Goal: Communication & Community: Answer question/provide support

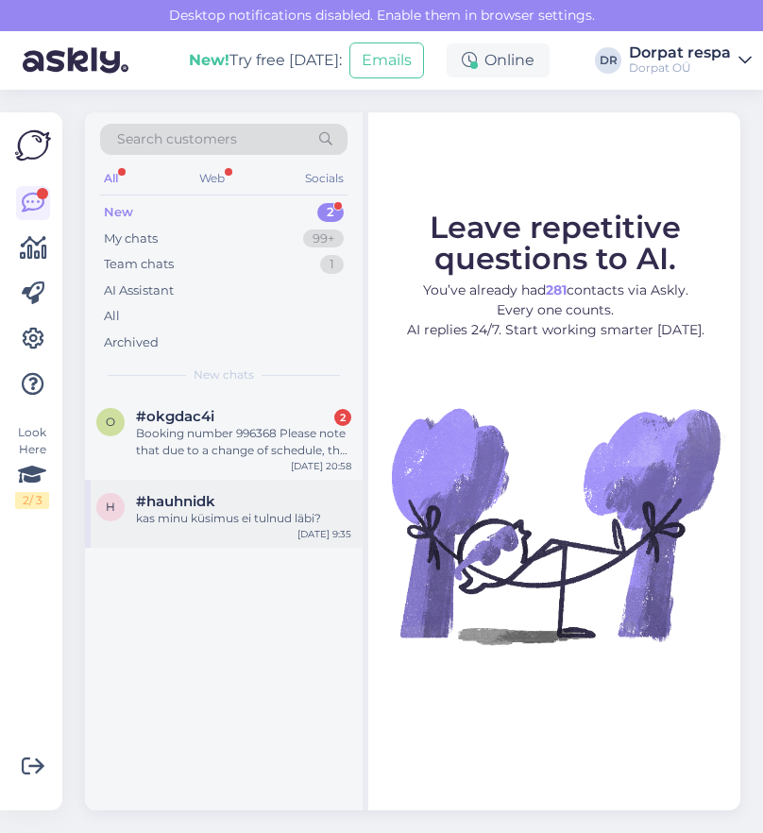
click at [240, 502] on div "#hauhnidk" at bounding box center [243, 501] width 215 height 17
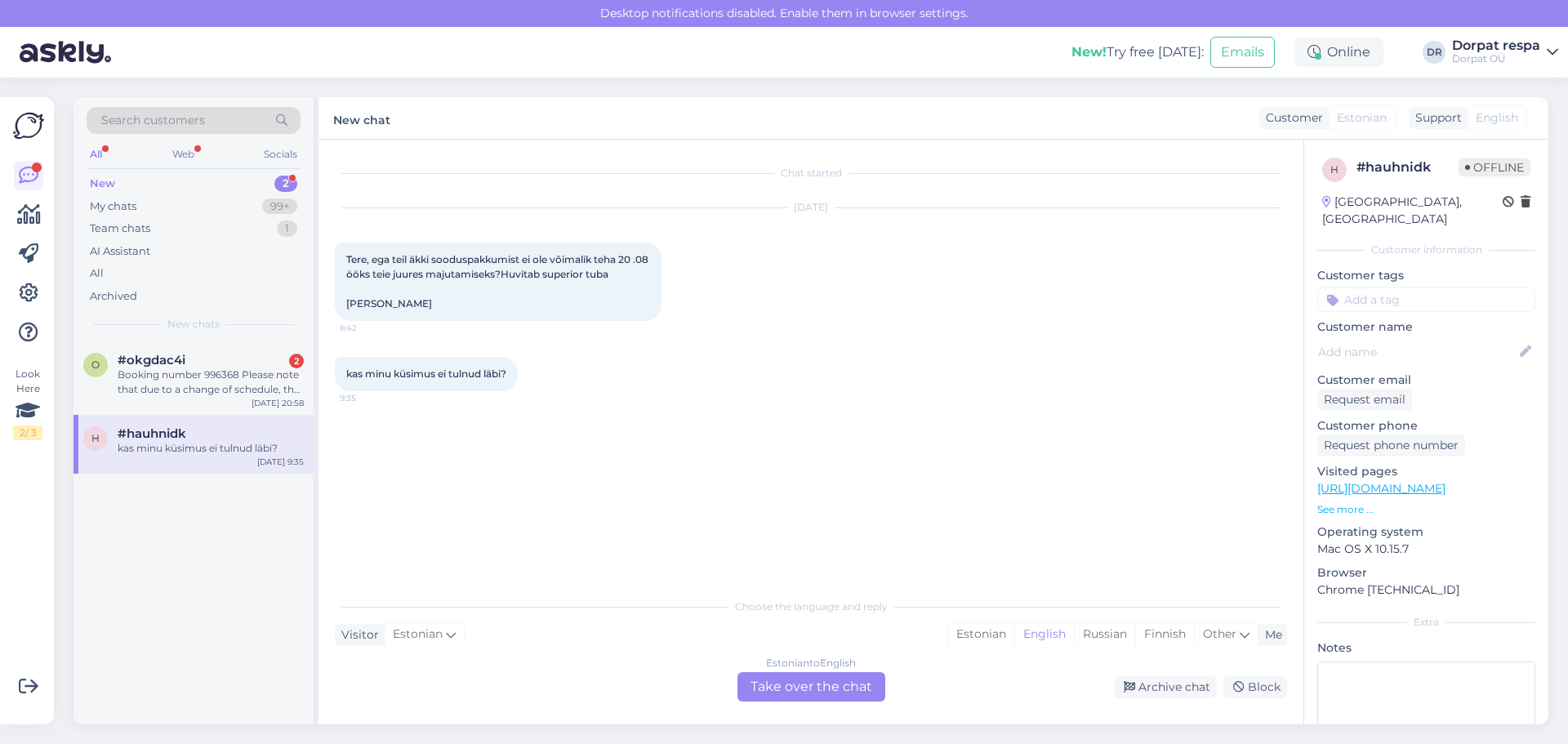
click at [659, 693] on div "Estonian to English Take over the chat" at bounding box center [811, 687] width 148 height 29
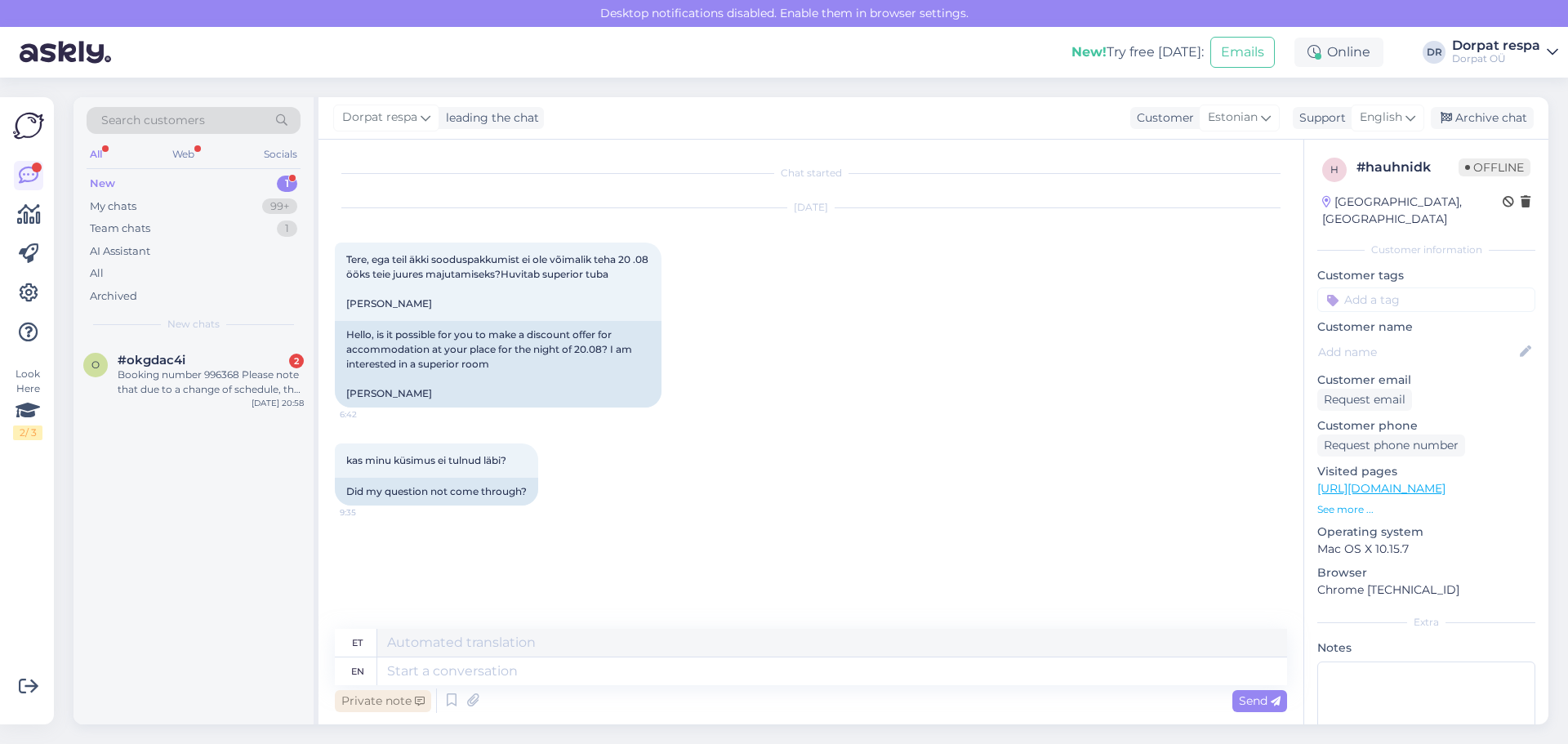
click at [370, 706] on div "Private note" at bounding box center [382, 701] width 96 height 22
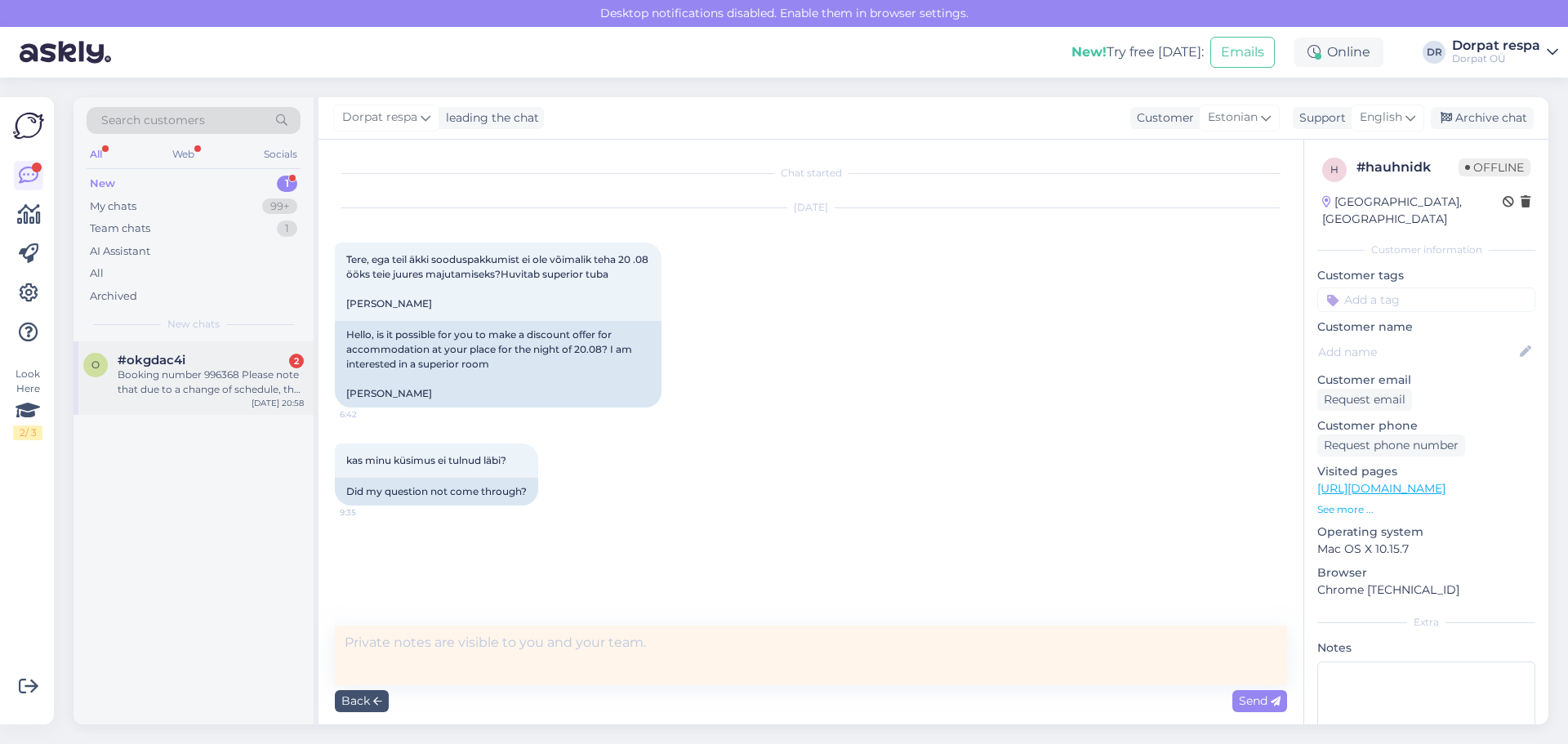
click at [148, 371] on div "Booking number 996368 Please note that due to a change of schedule, the noted a…" at bounding box center [210, 382] width 186 height 29
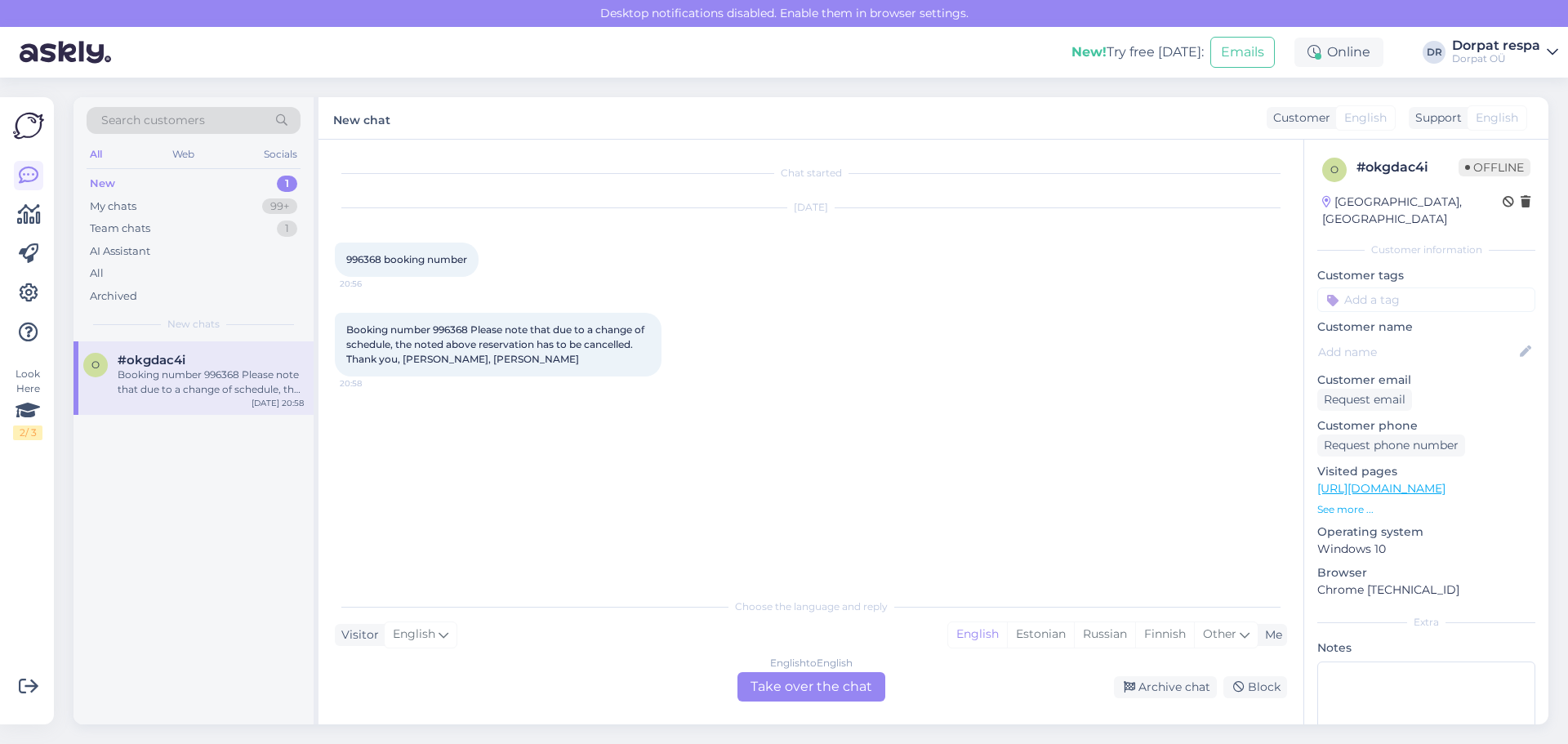
click at [659, 688] on div "English to English Take over the chat" at bounding box center [811, 687] width 148 height 29
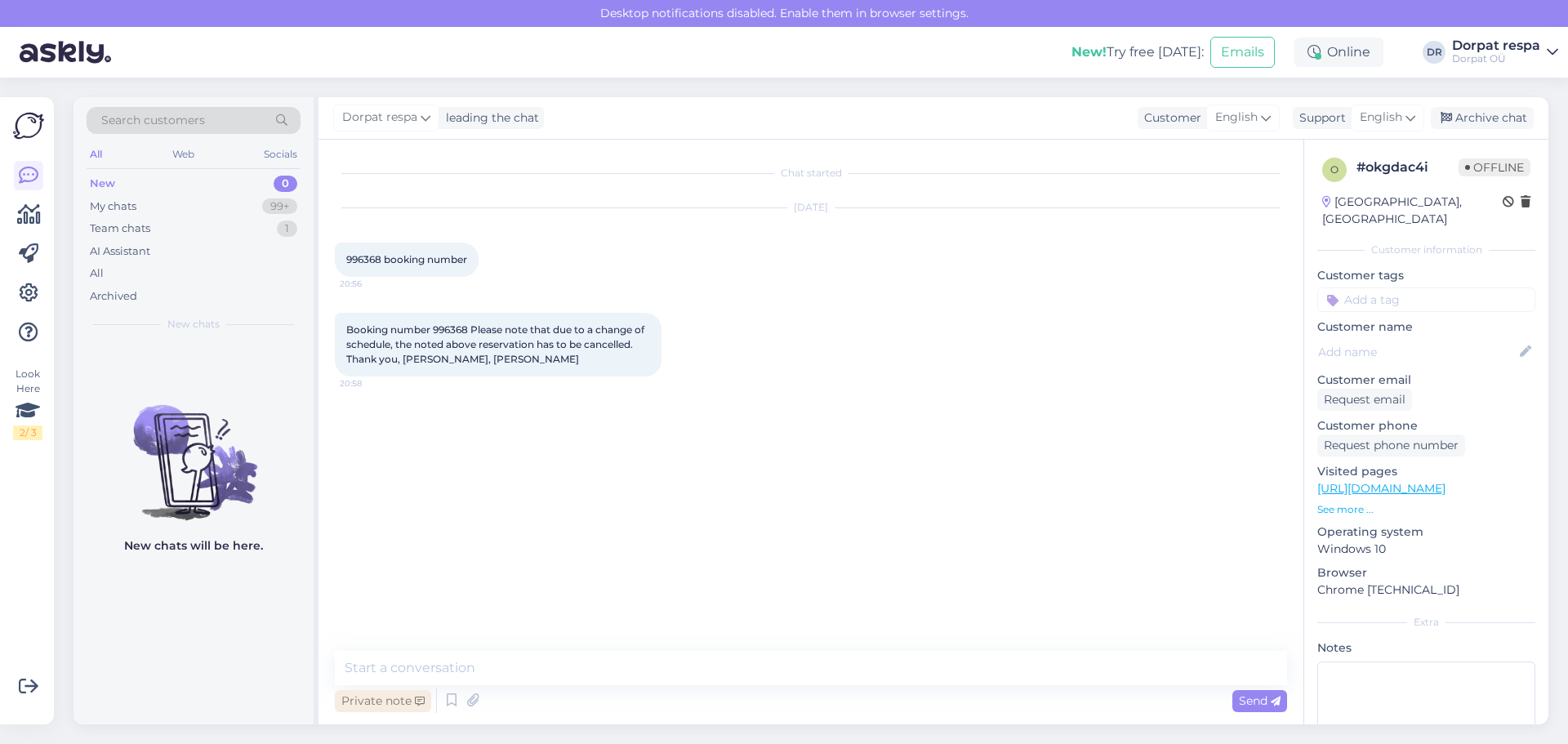
click at [349, 708] on div "Private note" at bounding box center [382, 701] width 96 height 22
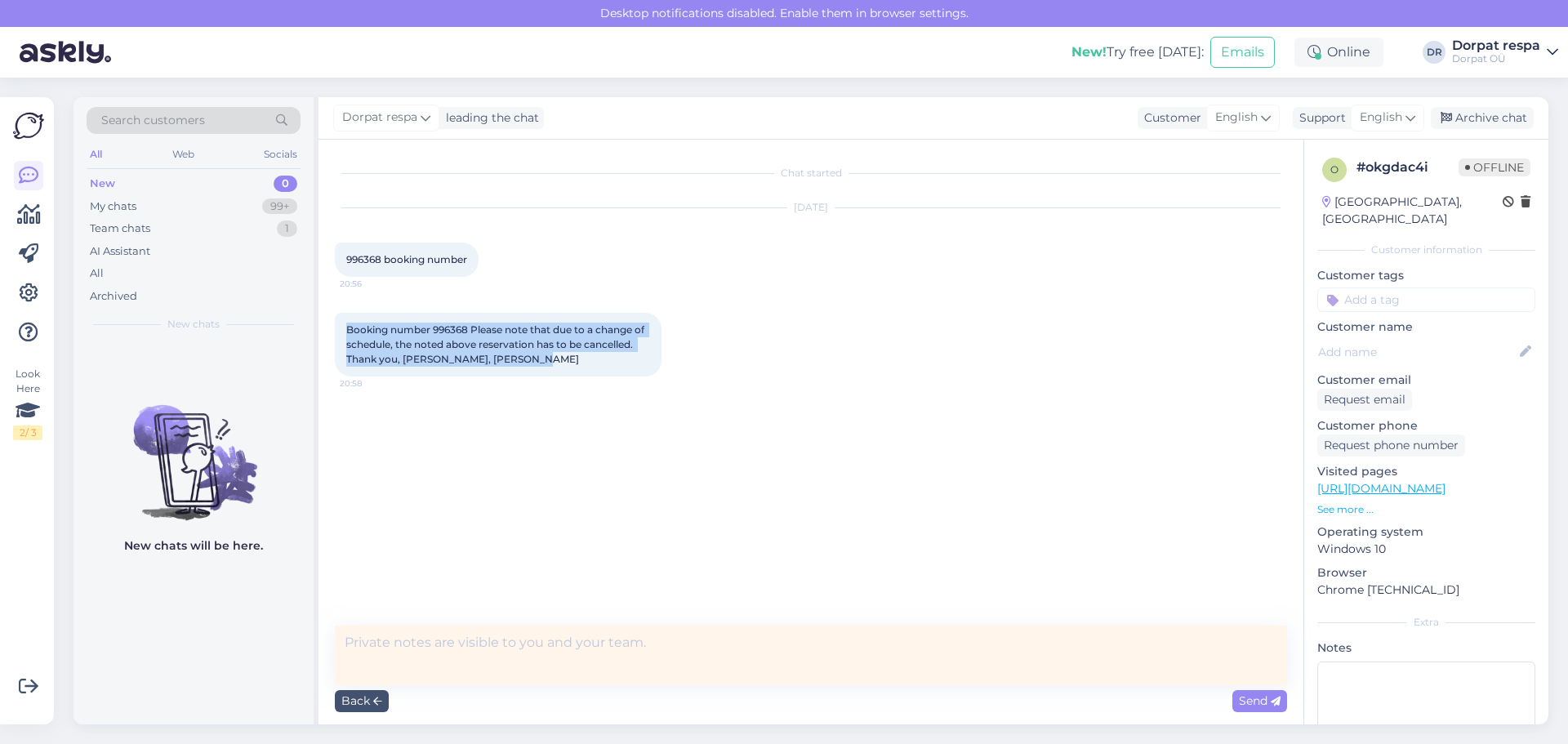
drag, startPoint x: 346, startPoint y: 328, endPoint x: 549, endPoint y: 360, distance: 205.5
click at [549, 360] on div "Booking number 996368 Please note that due to a change of schedule, the noted a…" at bounding box center [498, 345] width 327 height 64
copy span "Booking number 996368 Please note that due to a change of schedule, the noted a…"
click at [659, 431] on div "Chat started [DATE] 996368 booking number 20:56 Booking number 996368 Please no…" at bounding box center [819, 383] width 967 height 455
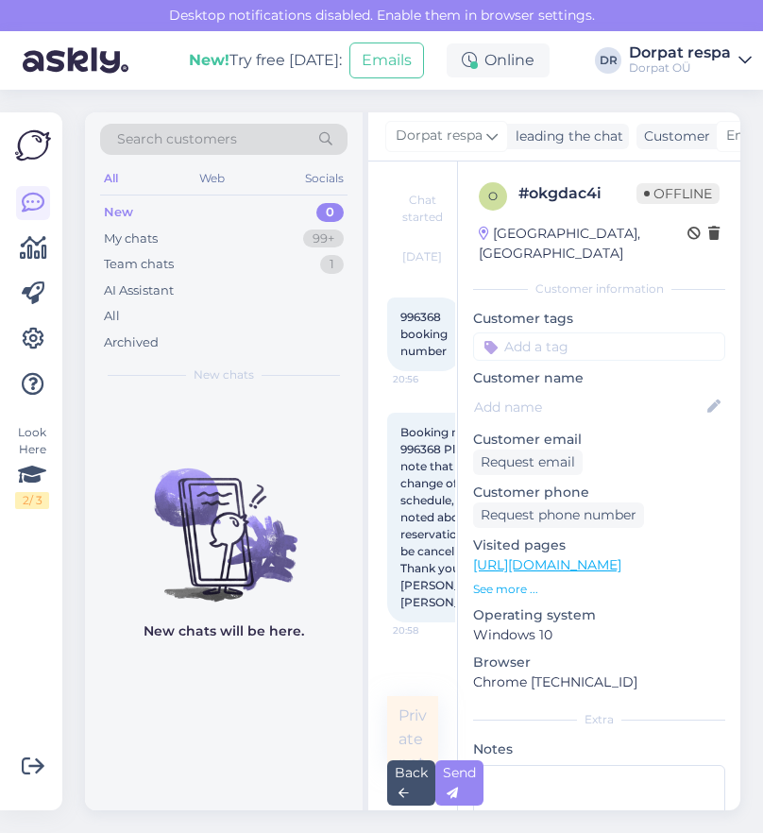
click at [269, 412] on div "New chats will be here." at bounding box center [224, 602] width 278 height 415
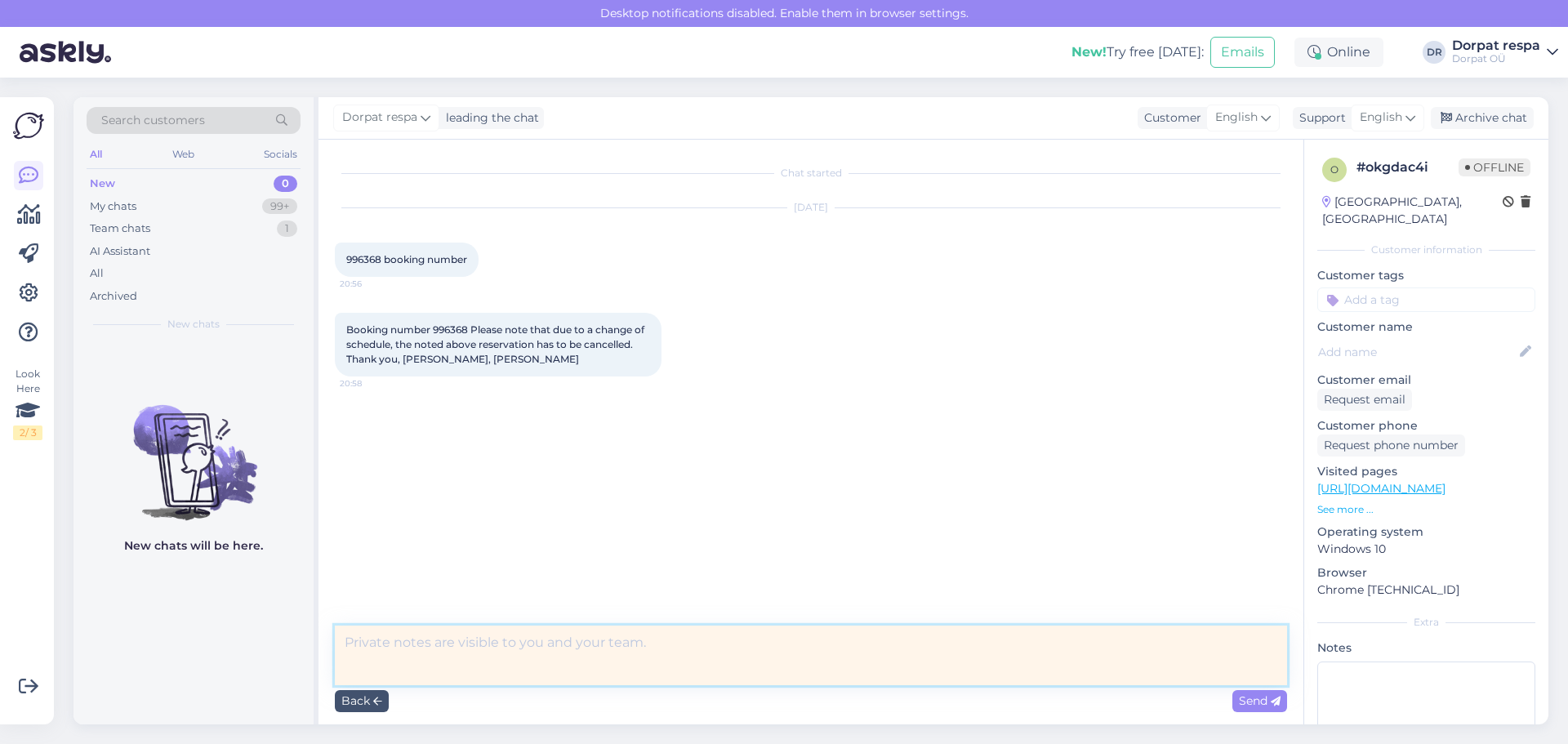
click at [659, 637] on textarea at bounding box center [811, 655] width 953 height 60
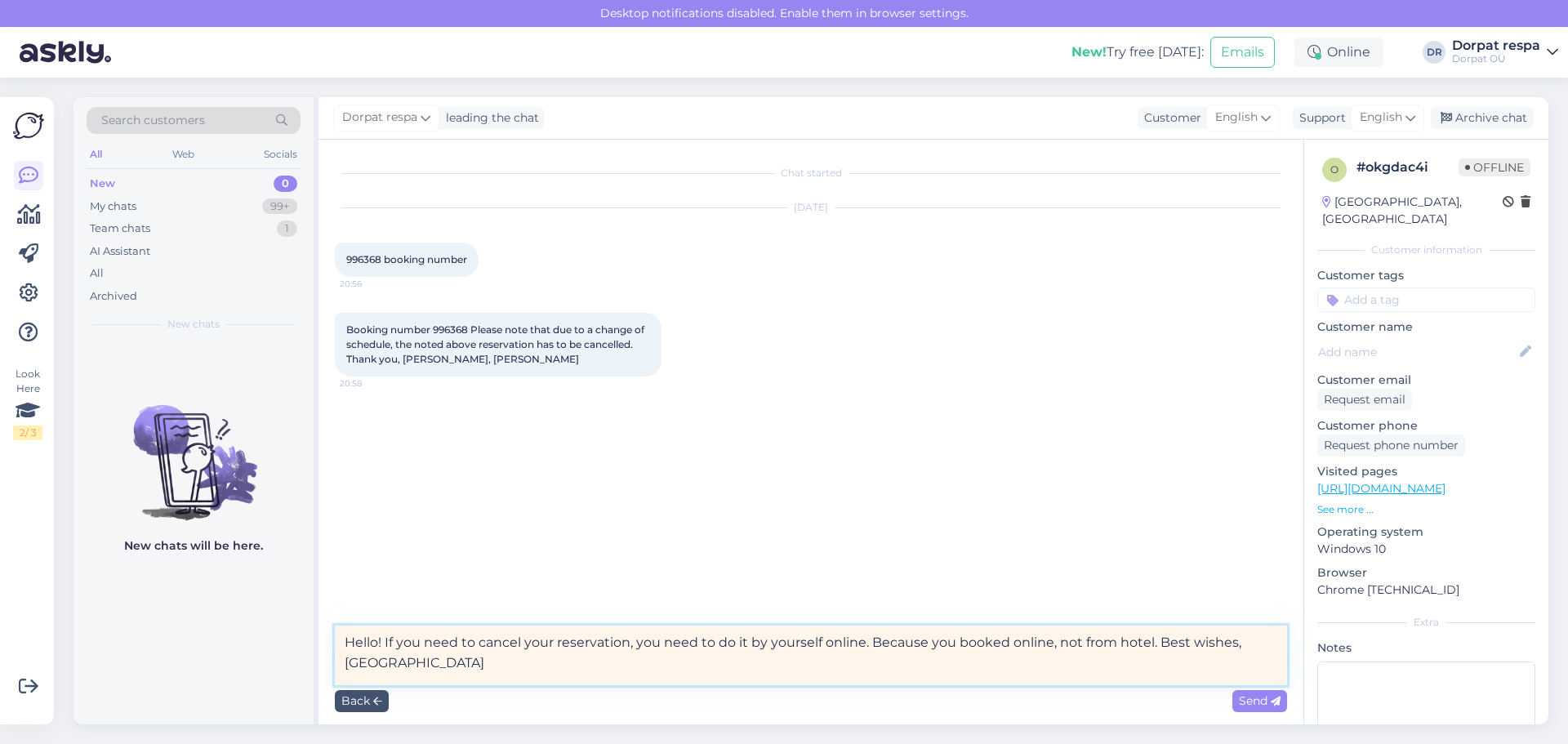
type textarea "Hello! If you need to cancel your reservation, you need to do it by yourself on…"
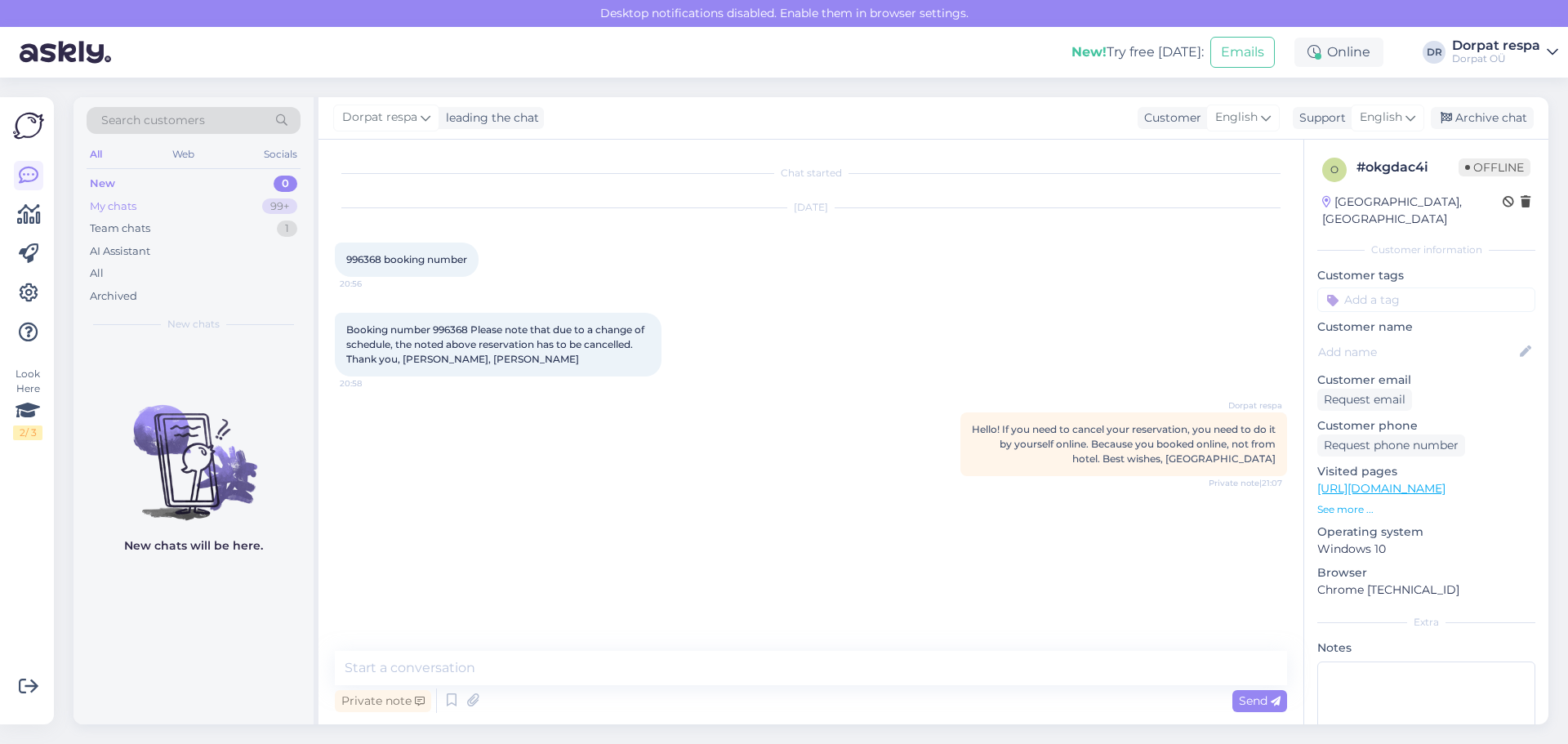
click at [94, 206] on div "My chats" at bounding box center [113, 206] width 47 height 16
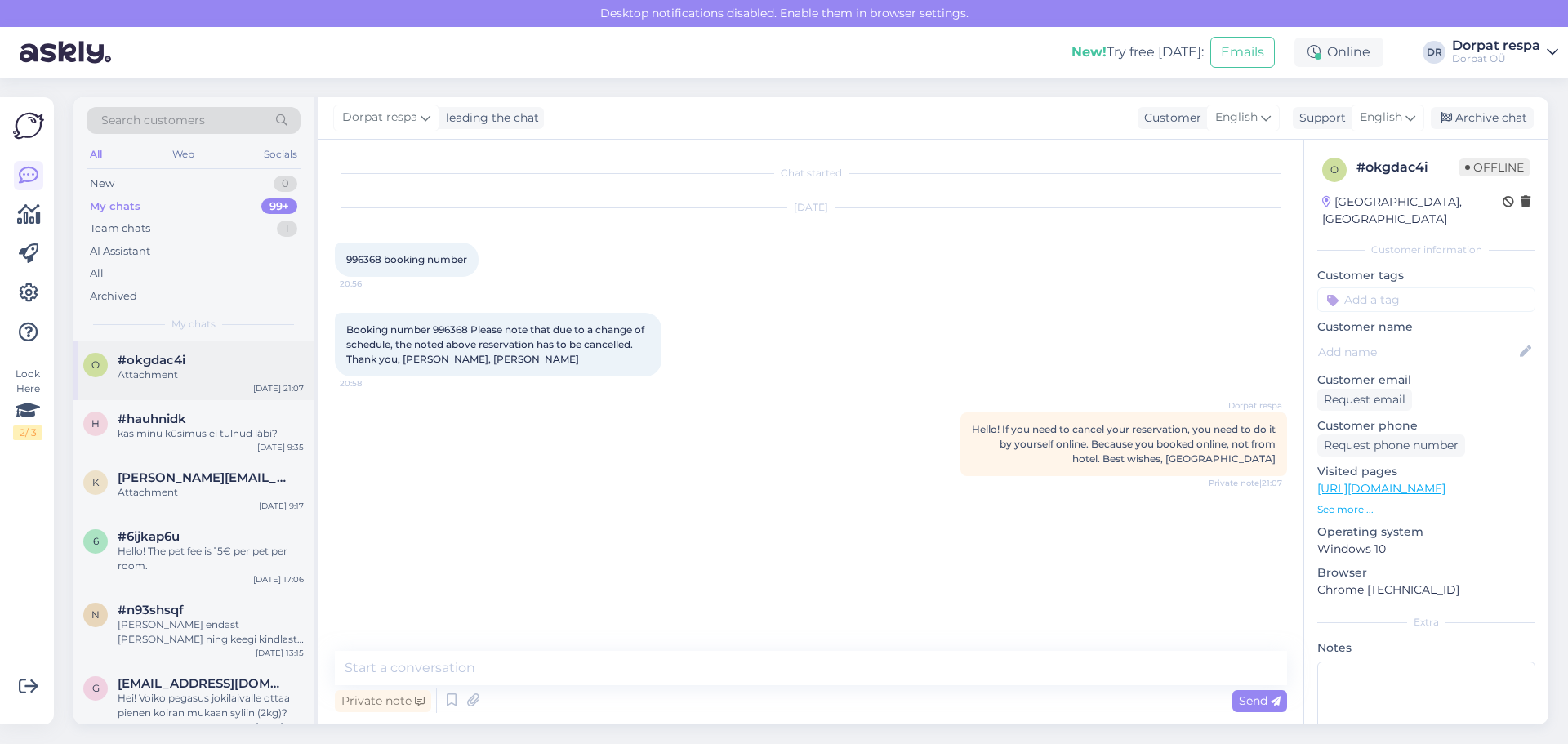
click at [189, 387] on div "o #okgdac4i Attachment [DATE] 21:07" at bounding box center [194, 371] width 241 height 59
click at [202, 489] on div "Attachment" at bounding box center [210, 492] width 186 height 15
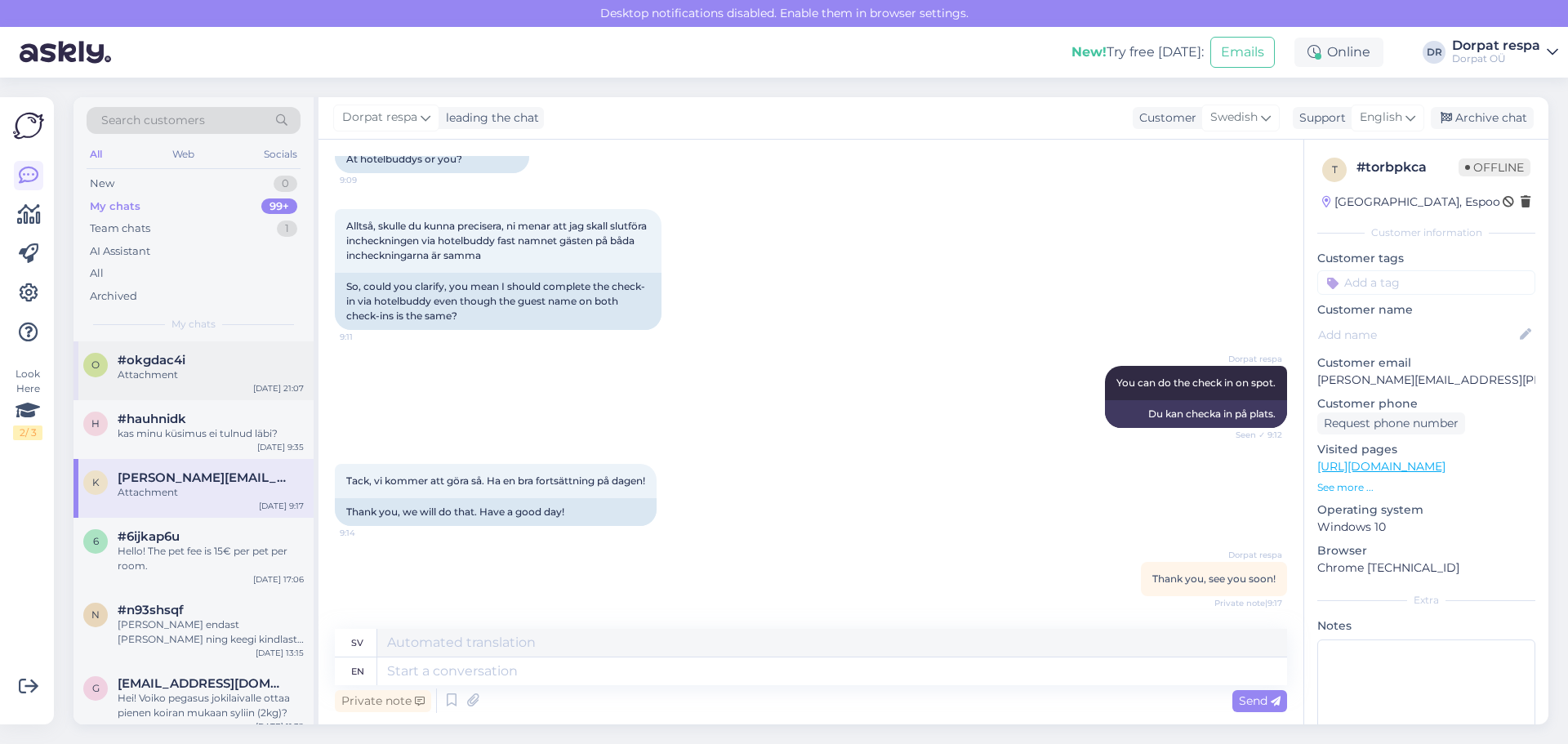
click at [190, 375] on div "Attachment" at bounding box center [210, 375] width 186 height 15
